Goal: Information Seeking & Learning: Learn about a topic

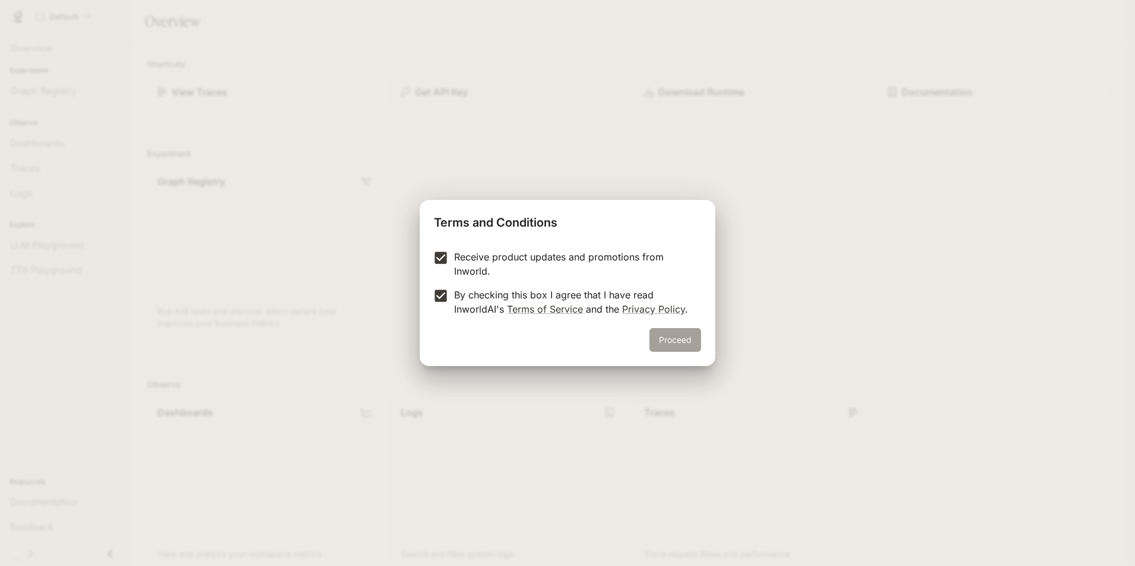
click at [666, 336] on button "Proceed" at bounding box center [675, 340] width 52 height 24
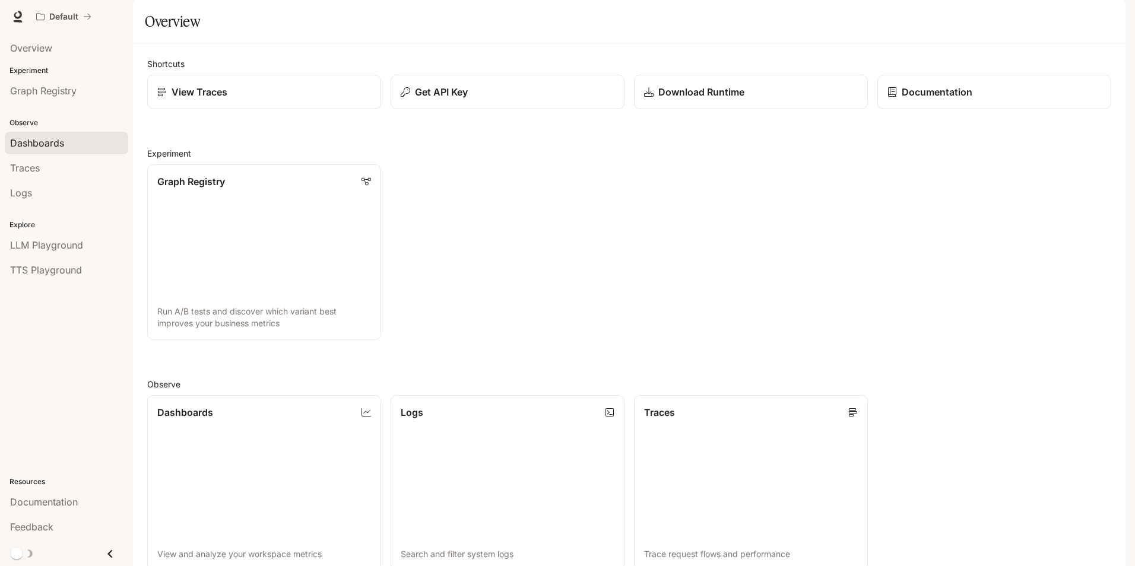
click at [114, 142] on div "Dashboards" at bounding box center [66, 143] width 113 height 14
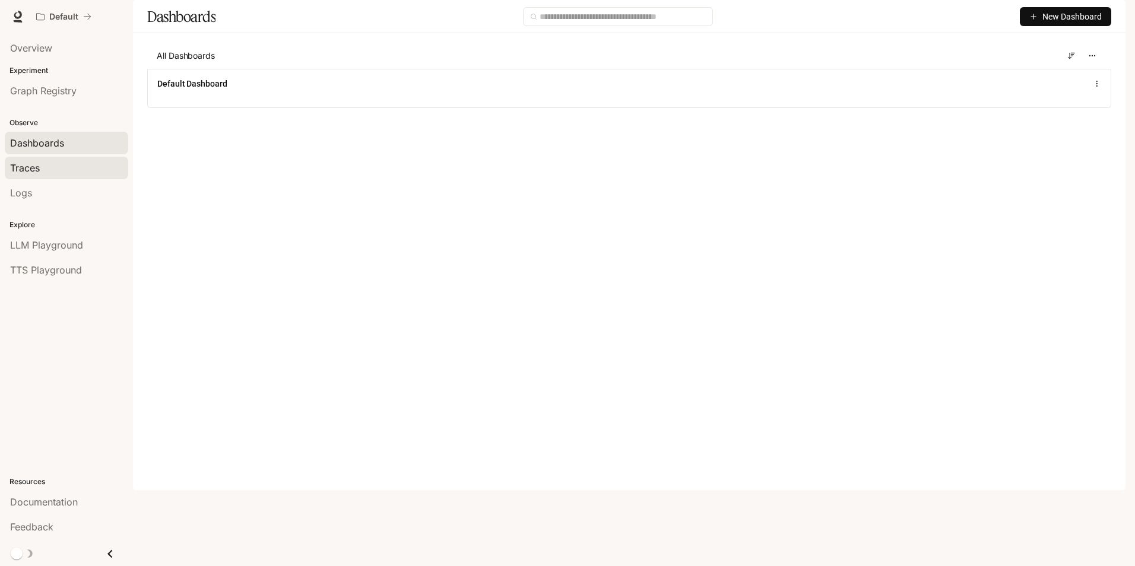
click at [43, 167] on div "Traces" at bounding box center [66, 168] width 113 height 14
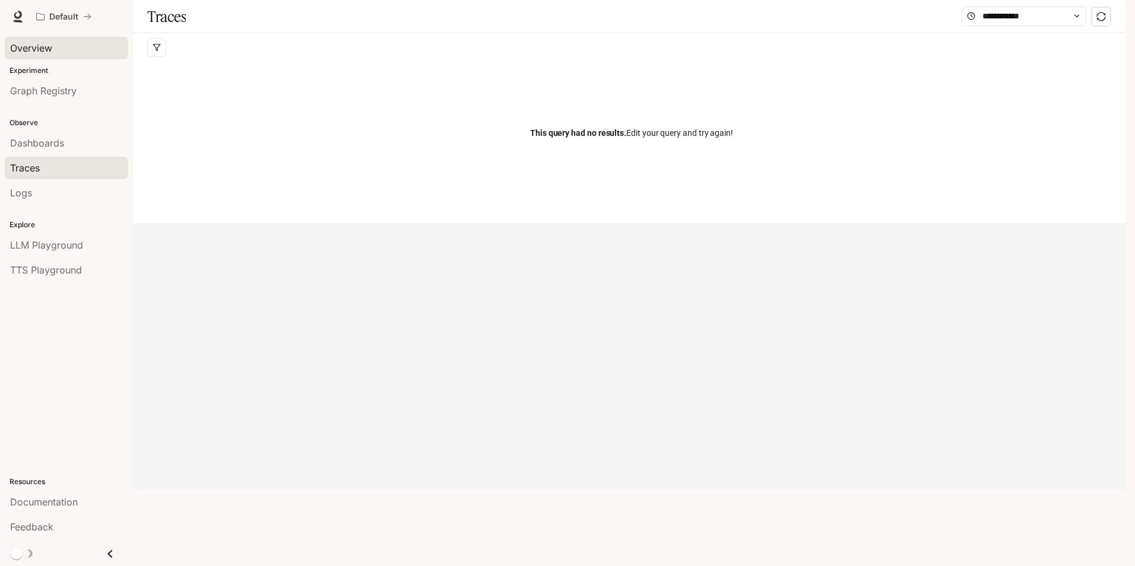
click at [64, 56] on link "Overview" at bounding box center [66, 48] width 123 height 23
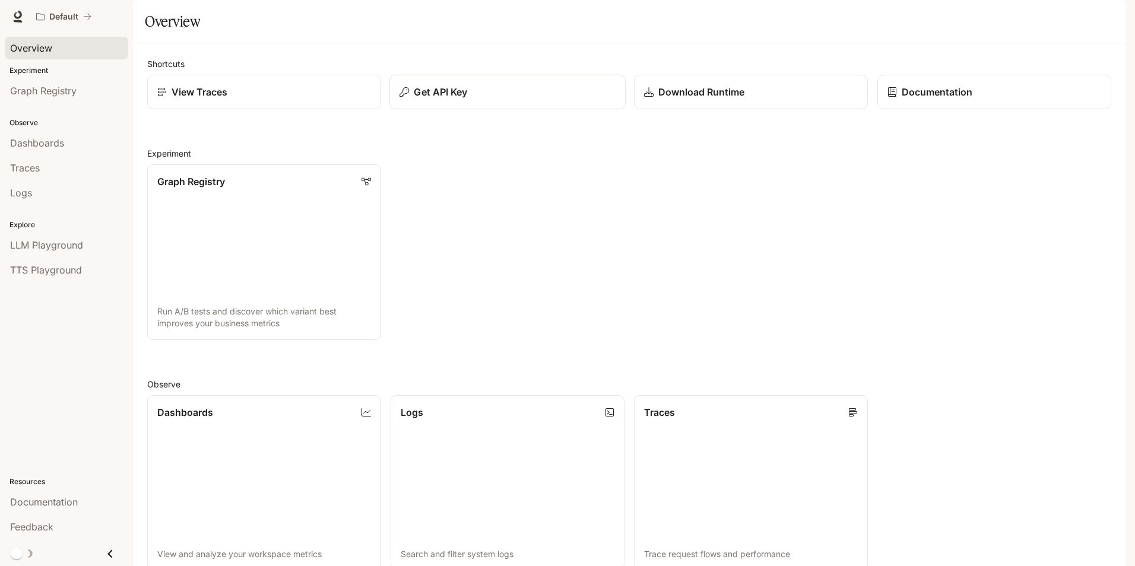
click at [456, 110] on button "Get API Key" at bounding box center [507, 92] width 236 height 35
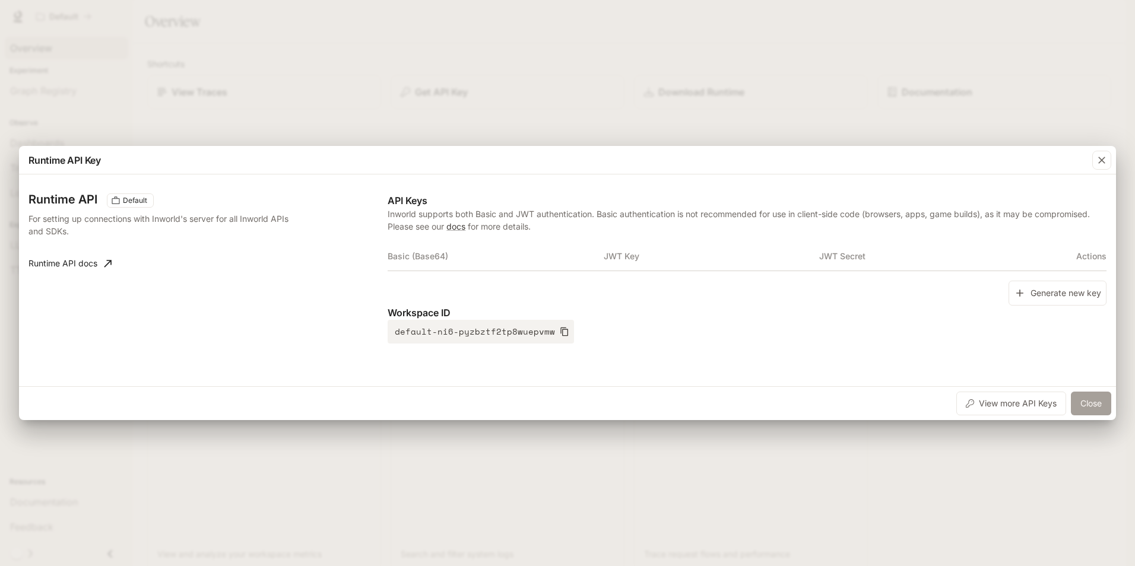
click at [1085, 402] on button "Close" at bounding box center [1091, 404] width 40 height 24
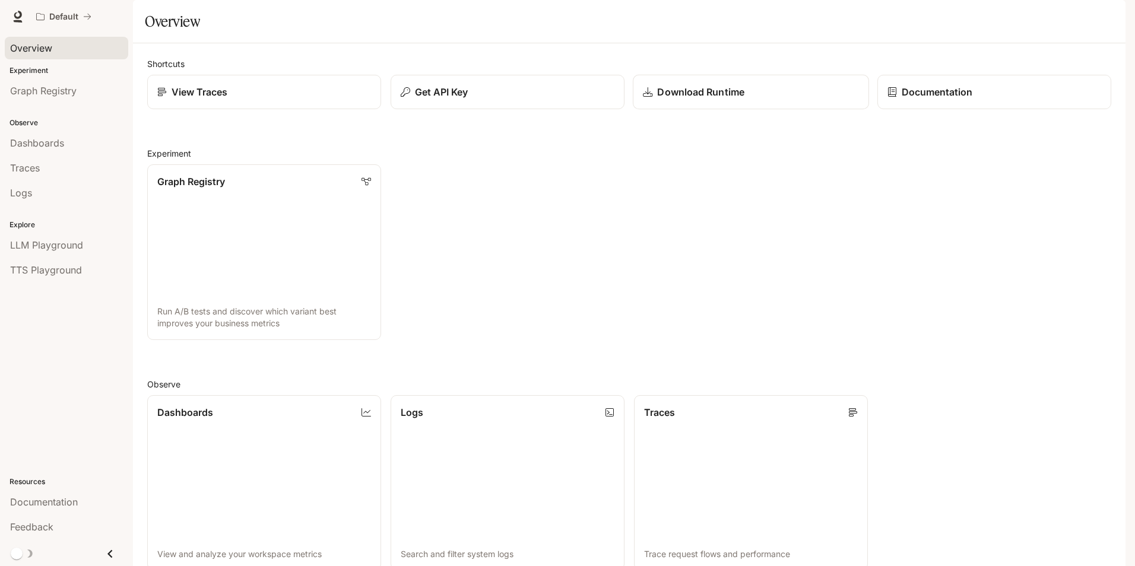
click at [715, 110] on link "Download Runtime" at bounding box center [751, 92] width 236 height 35
click at [1058, 20] on span "Documentation" at bounding box center [1053, 16] width 59 height 15
